Goal: Book appointment/travel/reservation

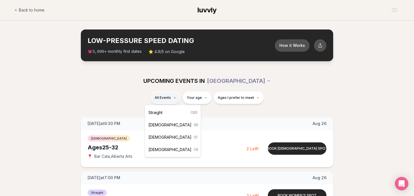
click at [171, 148] on div "[DEMOGRAPHIC_DATA] ( 3 )" at bounding box center [172, 150] width 53 height 12
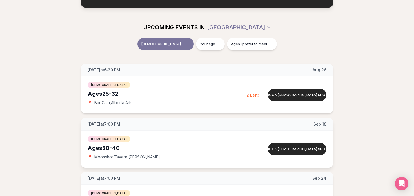
scroll to position [53, 0]
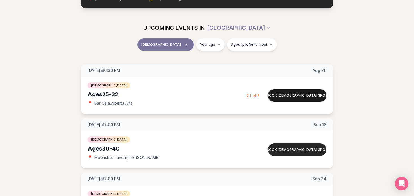
click at [309, 98] on button "Book [DEMOGRAPHIC_DATA] spot" at bounding box center [297, 95] width 59 height 12
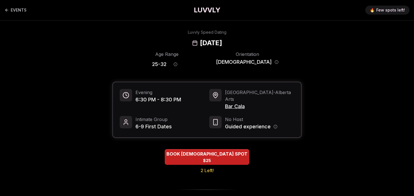
click at [241, 103] on span "Bar Cala" at bounding box center [259, 107] width 69 height 8
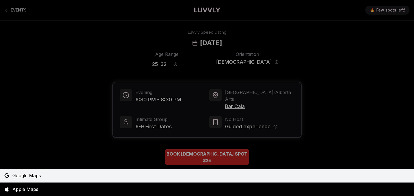
click at [32, 178] on span "Google Maps" at bounding box center [26, 175] width 28 height 7
